Goal: Information Seeking & Learning: Understand process/instructions

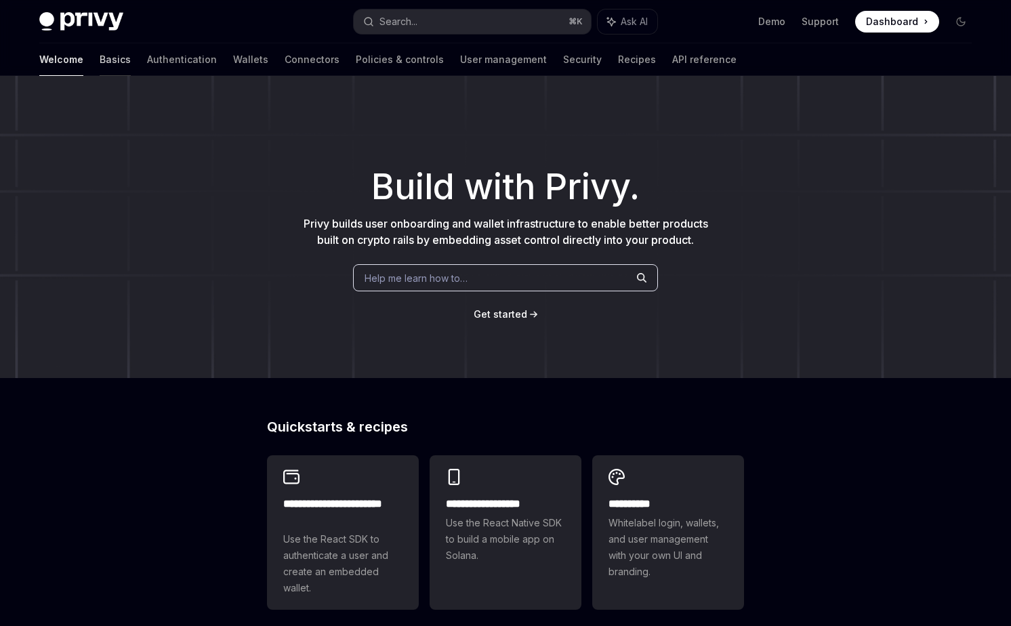
click at [100, 61] on link "Basics" at bounding box center [115, 59] width 31 height 33
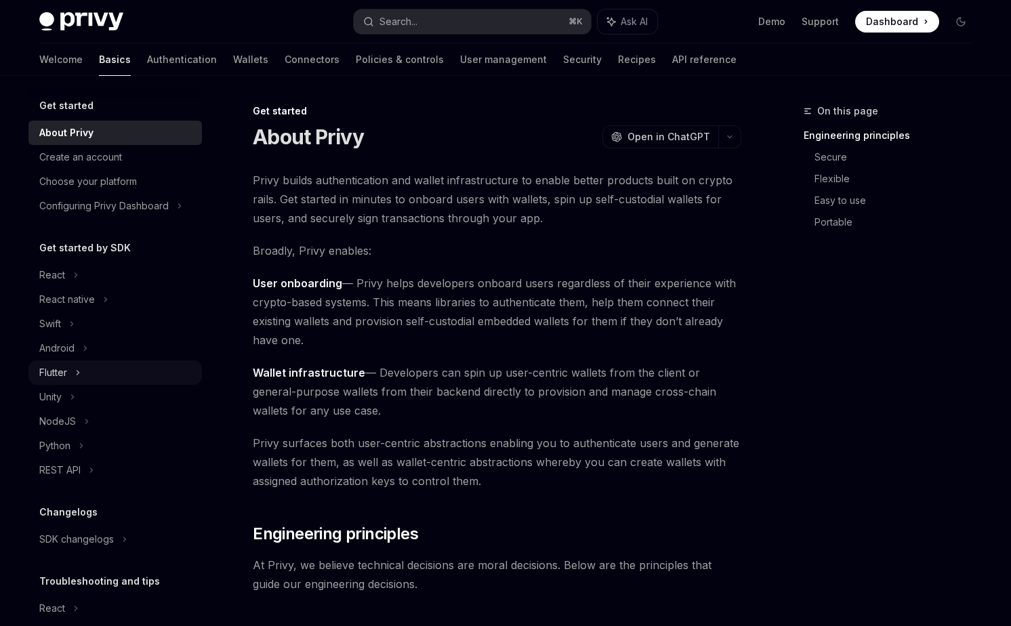
click at [58, 380] on div "Flutter" at bounding box center [53, 372] width 28 height 16
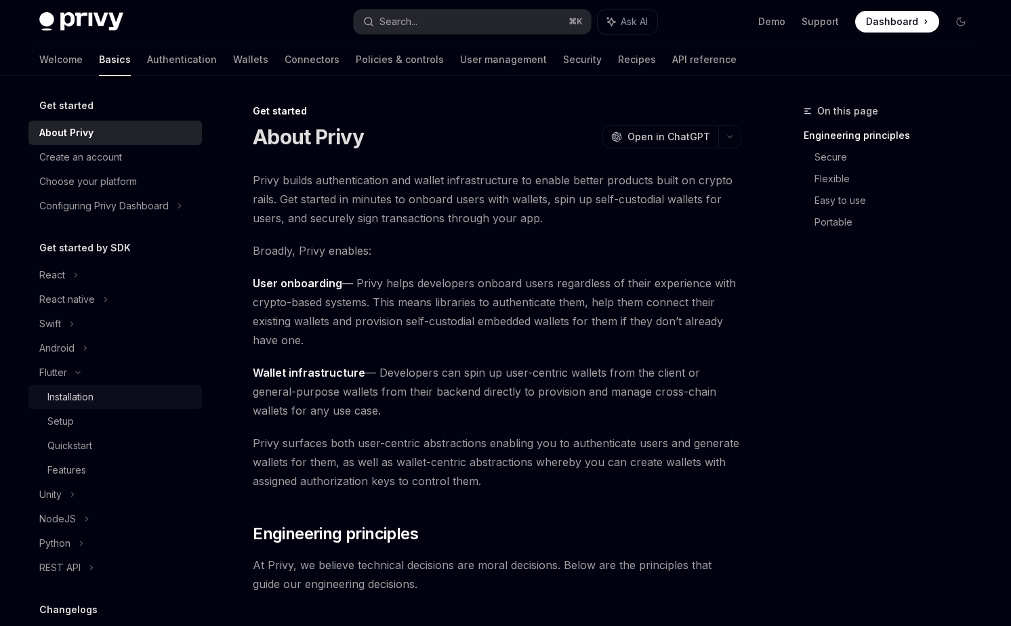
click at [69, 402] on div "Installation" at bounding box center [70, 397] width 46 height 16
click at [87, 391] on div "Installation" at bounding box center [70, 397] width 46 height 16
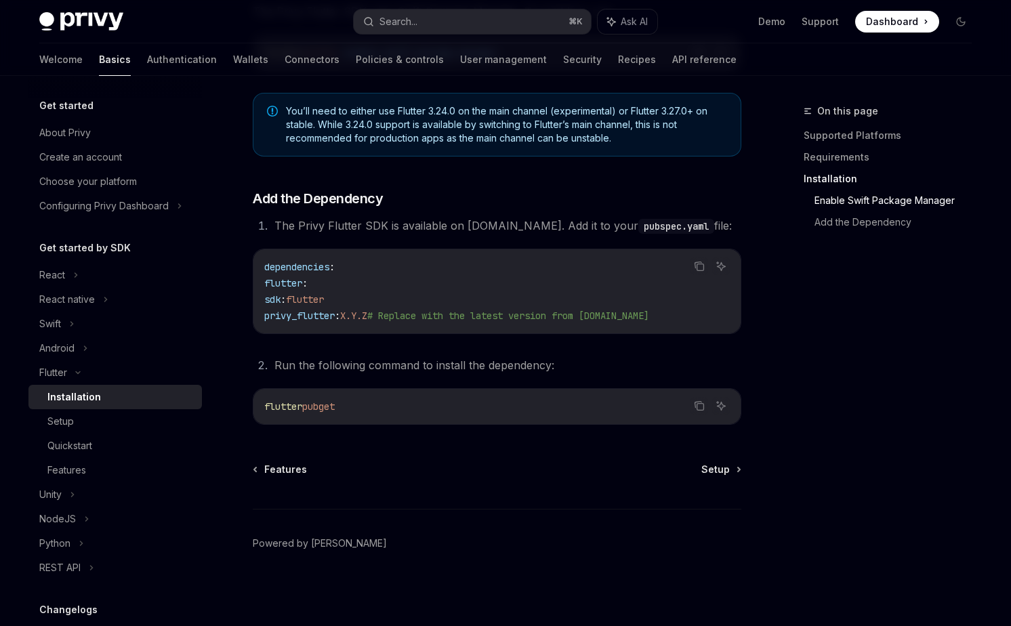
scroll to position [504, 0]
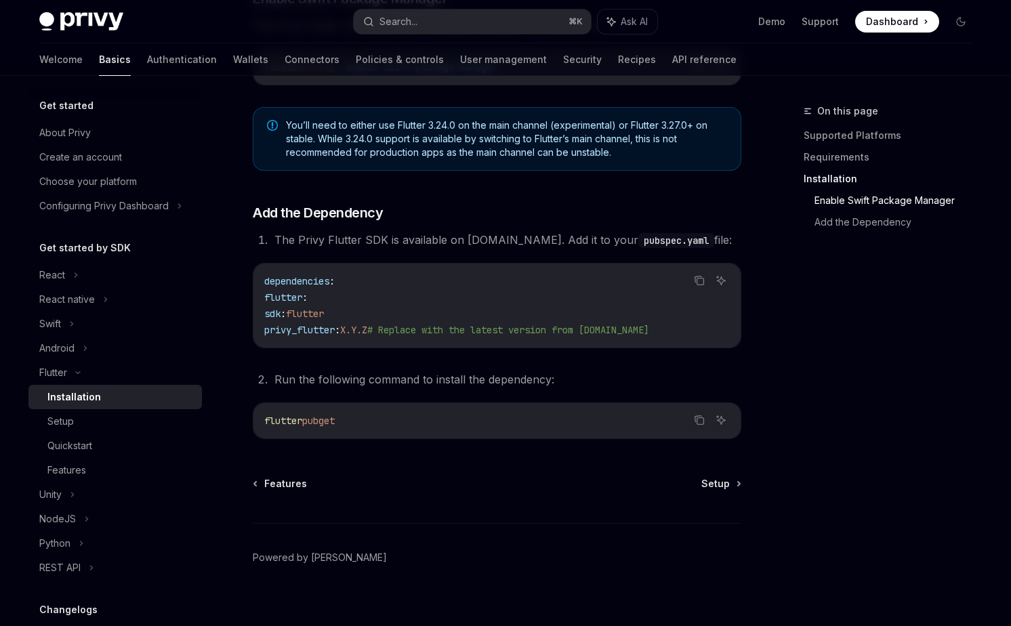
click at [713, 493] on div "Features Setup Powered by [PERSON_NAME]" at bounding box center [497, 558] width 488 height 163
click at [713, 482] on span "Setup" at bounding box center [715, 484] width 28 height 14
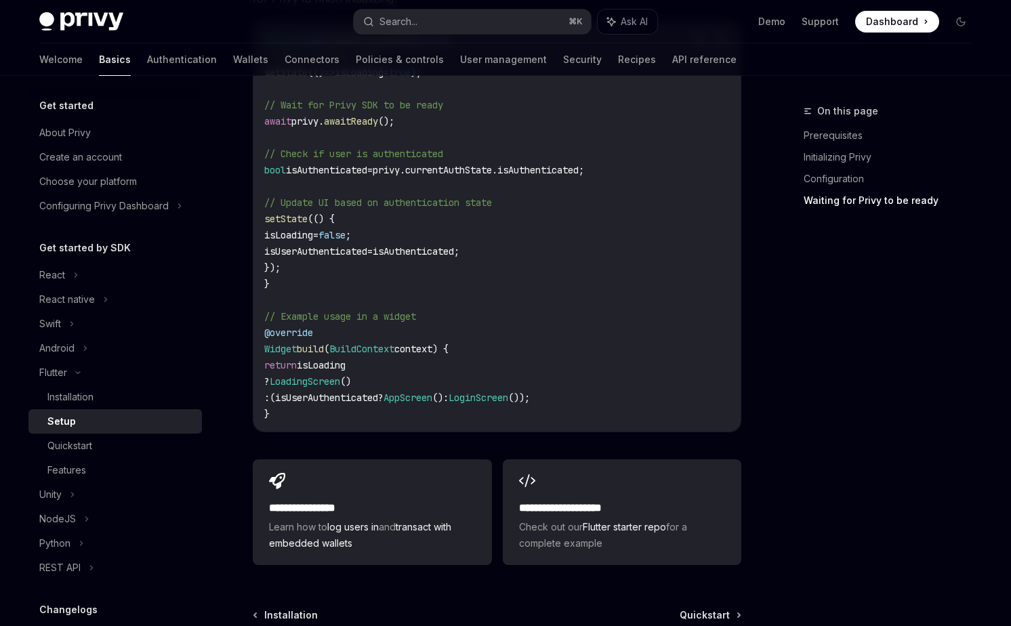
scroll to position [1343, 0]
click at [123, 463] on div "Features" at bounding box center [120, 470] width 146 height 16
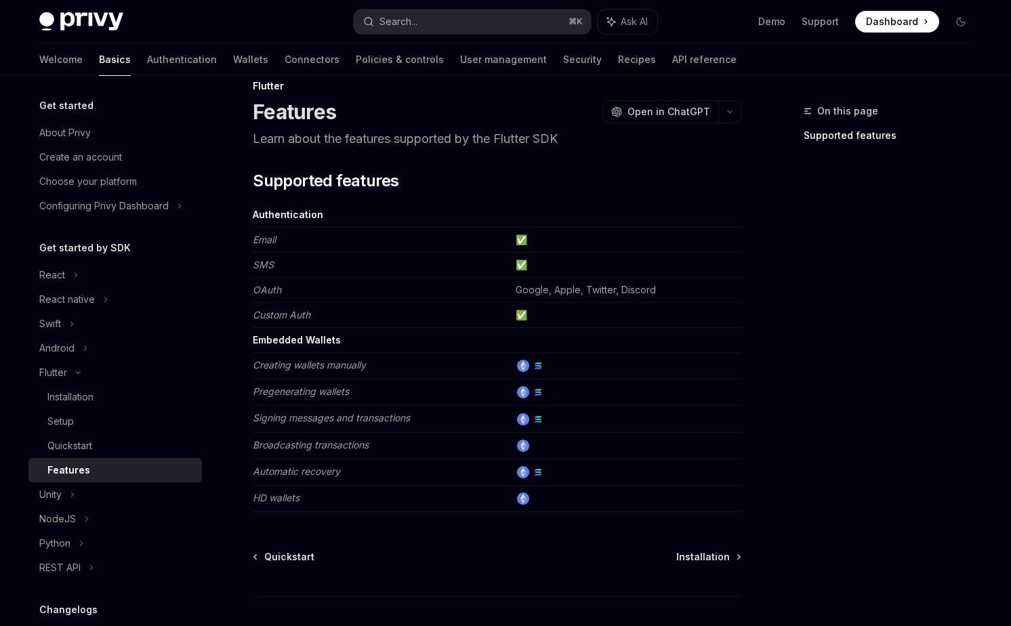
scroll to position [24, 0]
click at [123, 446] on div "Quickstart" at bounding box center [120, 446] width 146 height 16
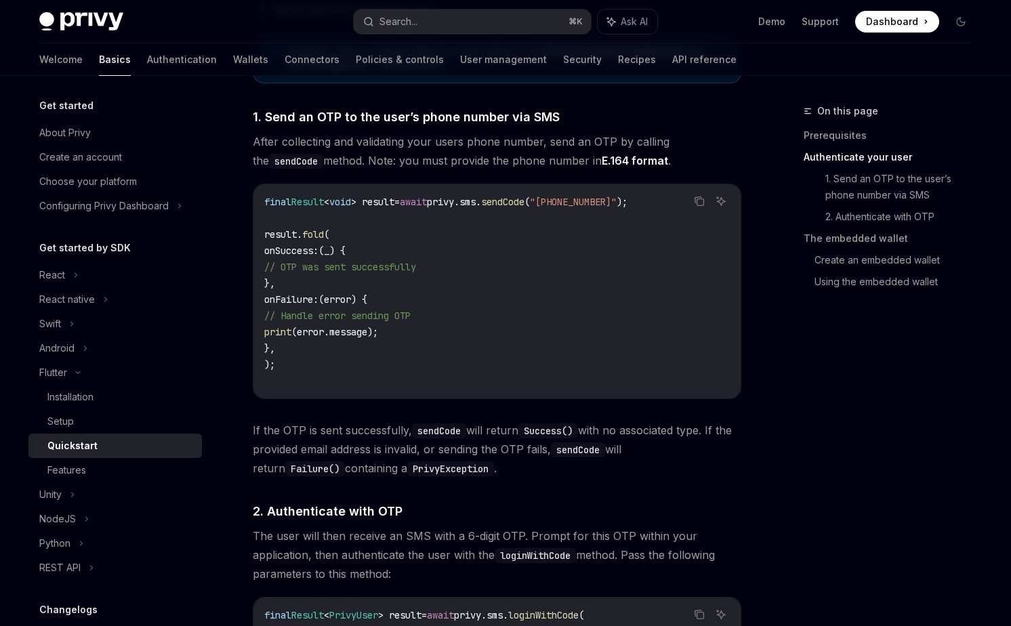
scroll to position [530, 0]
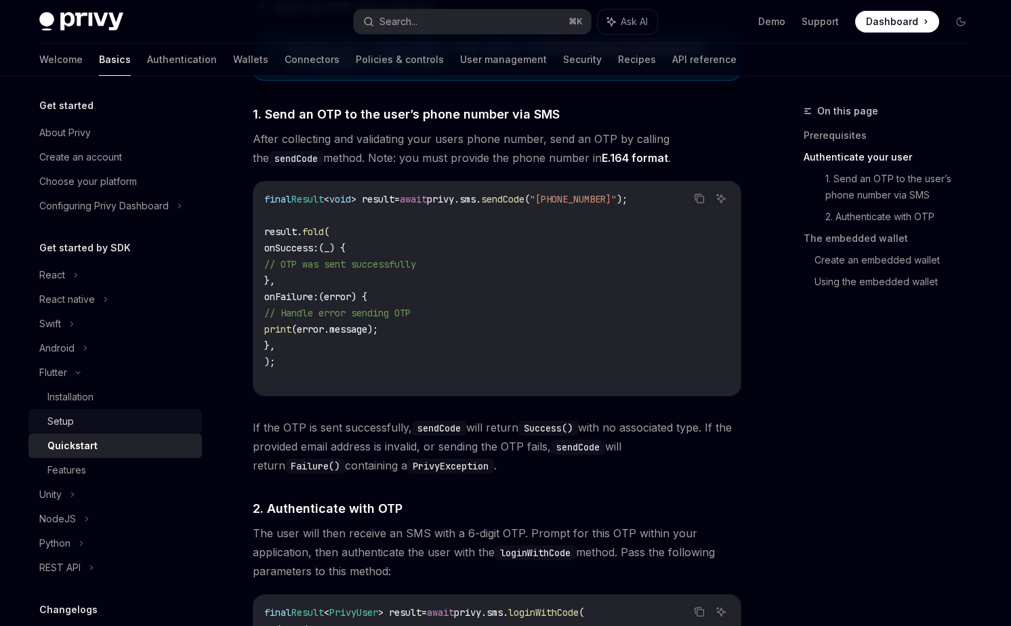
click at [91, 423] on div "Setup" at bounding box center [120, 421] width 146 height 16
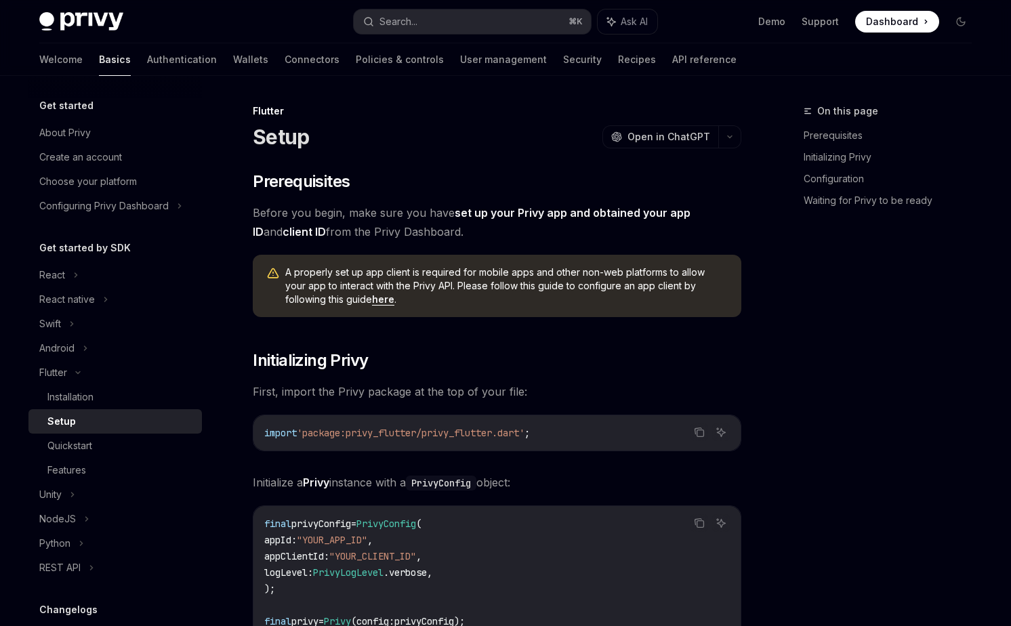
type textarea "*"
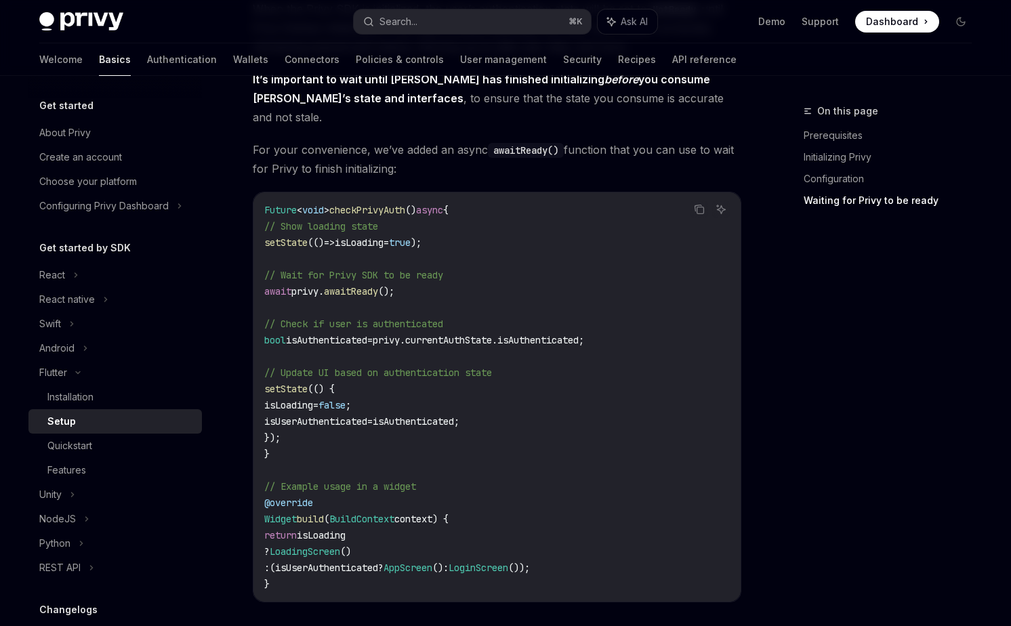
scroll to position [1469, 0]
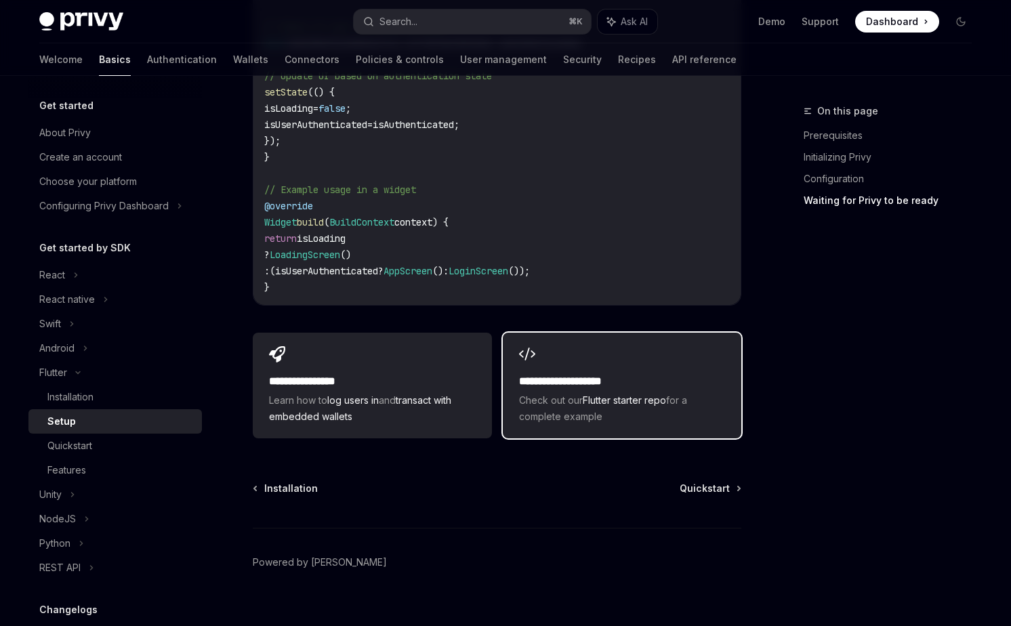
click at [627, 373] on div "**********" at bounding box center [622, 398] width 206 height 51
